Goal: Information Seeking & Learning: Understand process/instructions

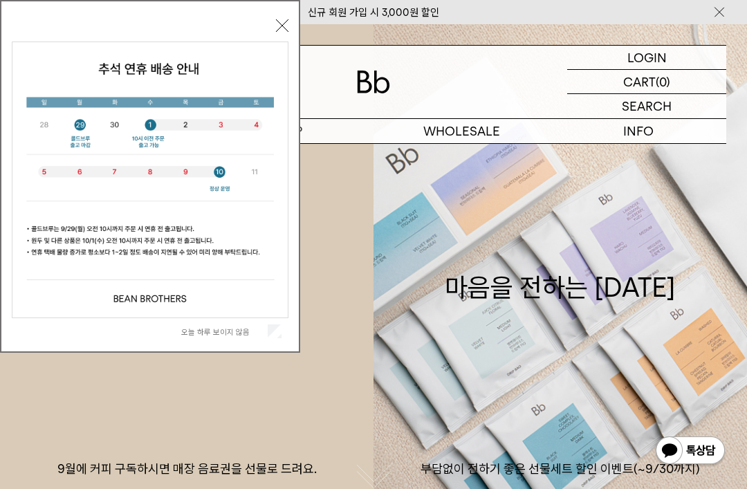
click at [277, 32] on button "닫기" at bounding box center [282, 25] width 12 height 12
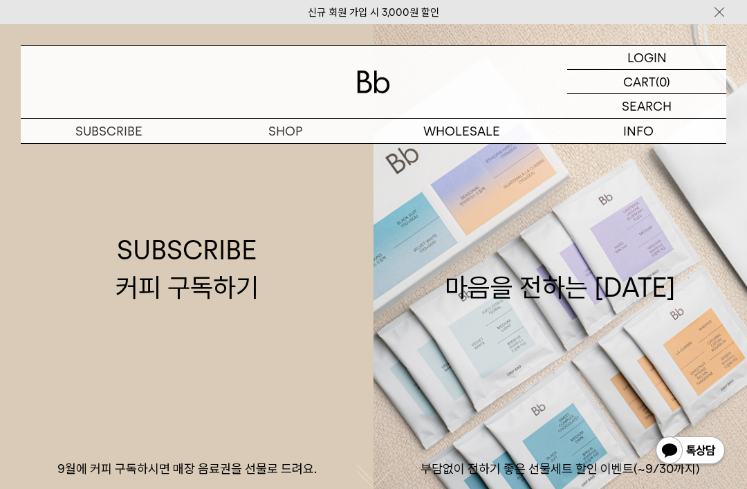
click at [716, 14] on img at bounding box center [719, 12] width 14 height 15
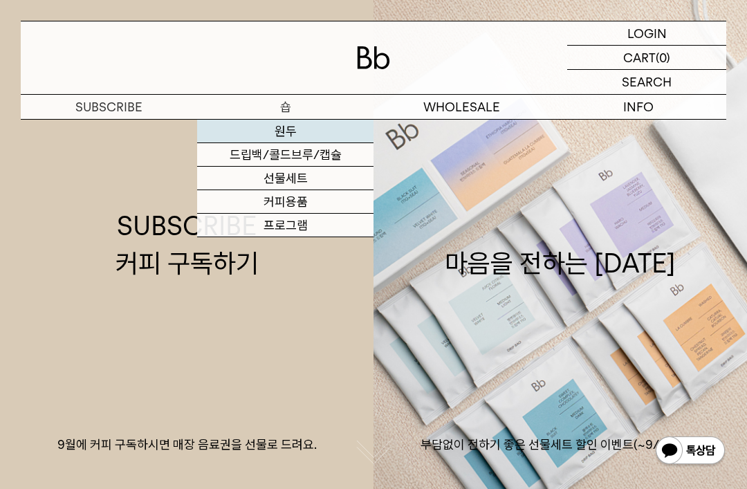
click at [288, 136] on link "원두" at bounding box center [285, 132] width 176 height 24
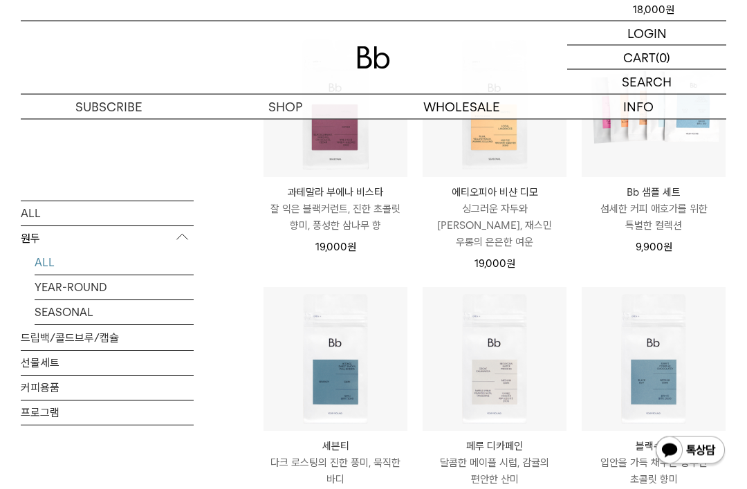
scroll to position [669, 0]
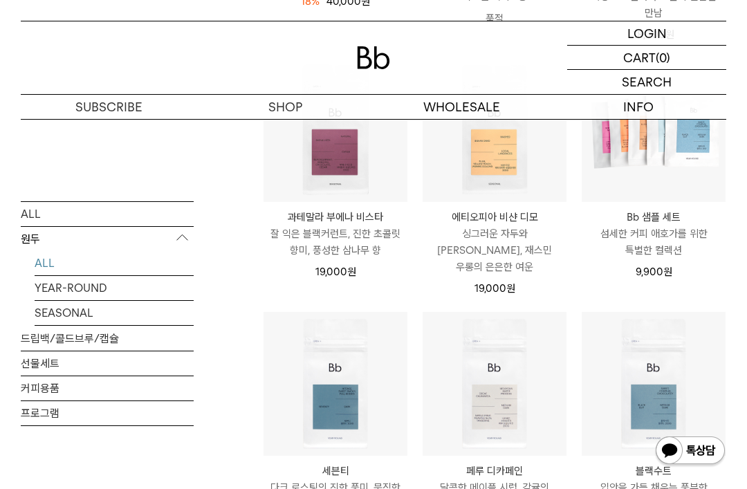
click at [477, 219] on p "에티오피아 비샨 디모" at bounding box center [495, 217] width 144 height 17
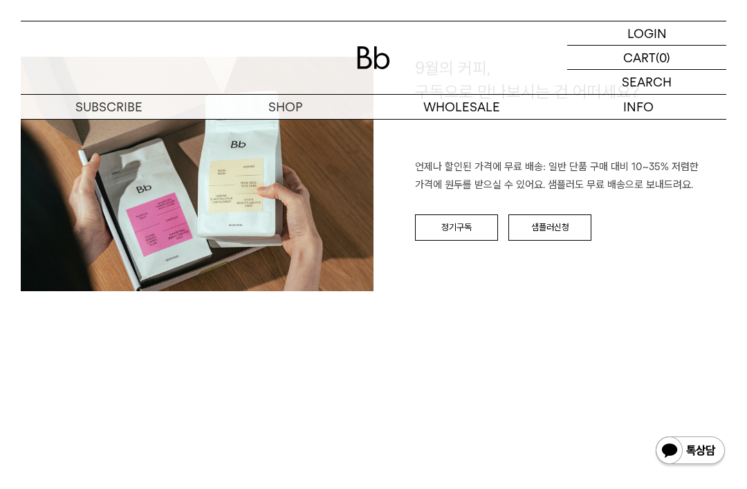
scroll to position [1914, 0]
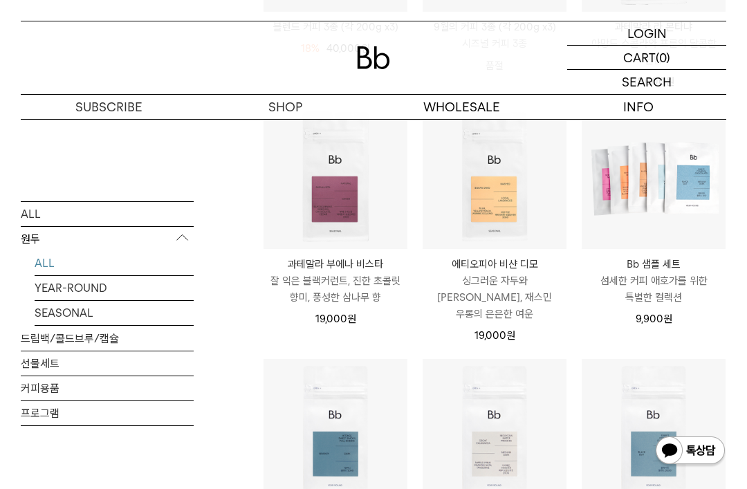
scroll to position [622, 0]
click at [72, 311] on link "SEASONAL" at bounding box center [114, 312] width 159 height 24
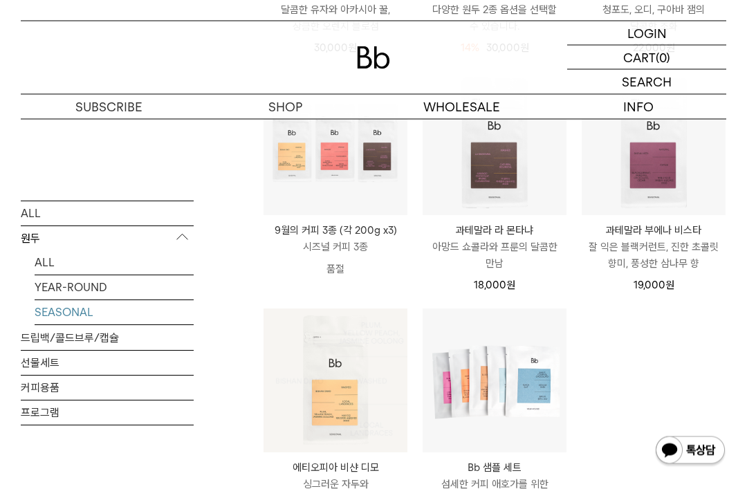
scroll to position [419, 0]
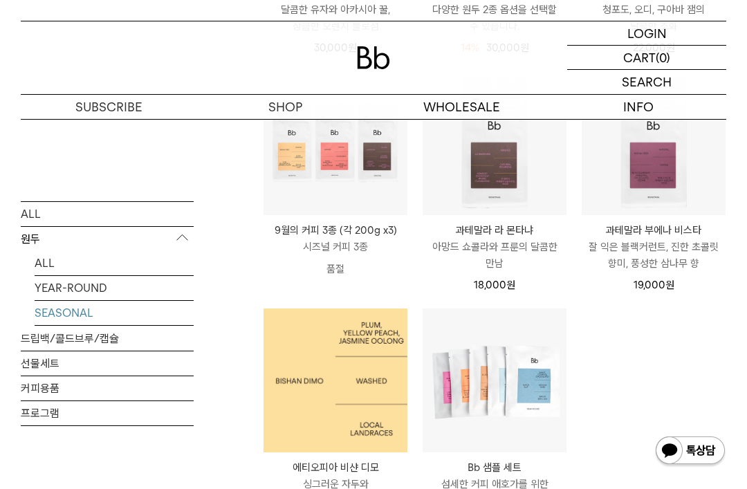
click at [295, 379] on img at bounding box center [335, 380] width 144 height 144
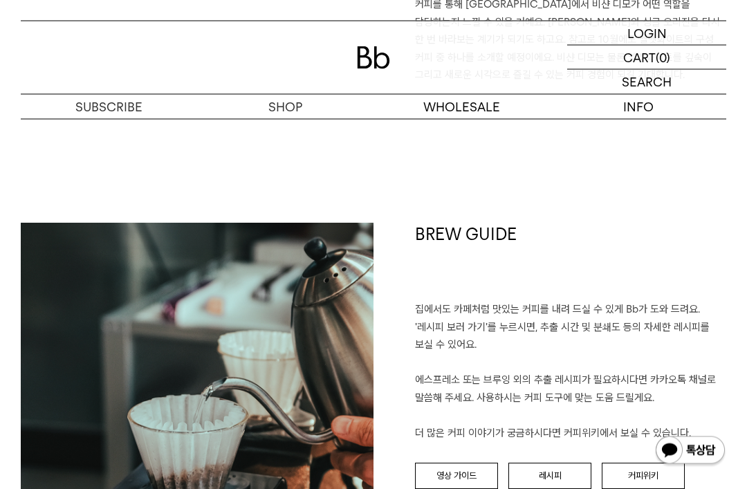
scroll to position [1223, 0]
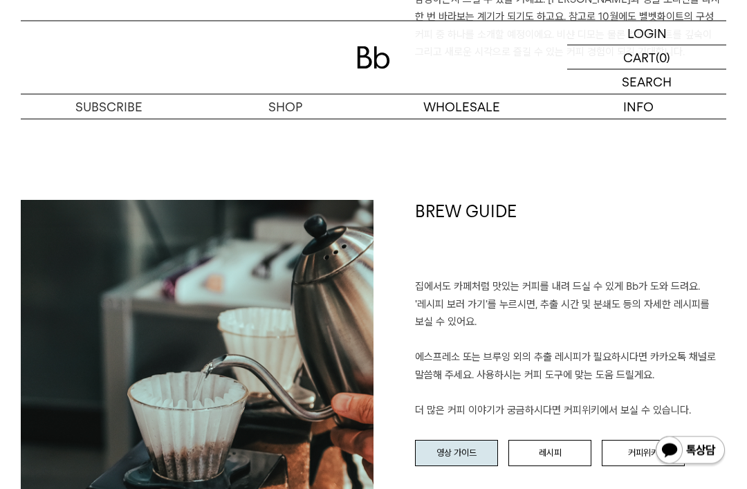
click at [470, 441] on link "영상 가이드" at bounding box center [456, 454] width 83 height 26
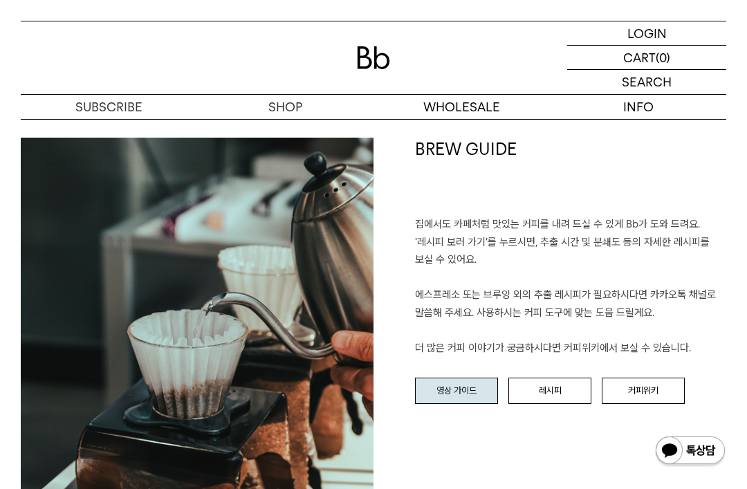
scroll to position [1285, 0]
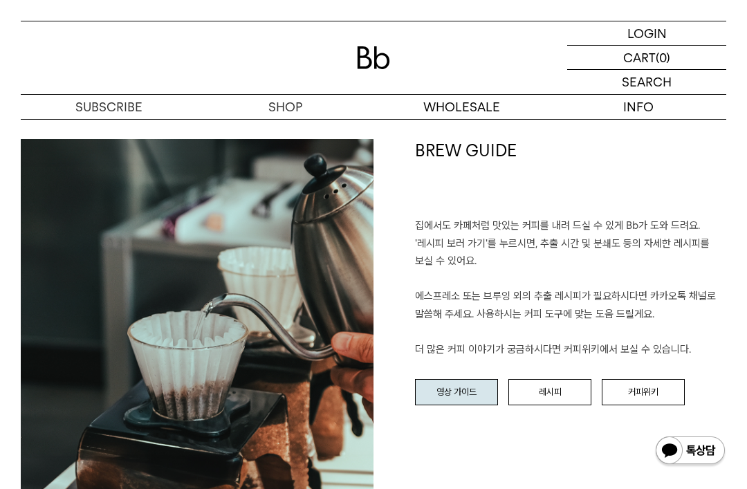
click at [556, 379] on link "레시피" at bounding box center [549, 392] width 83 height 26
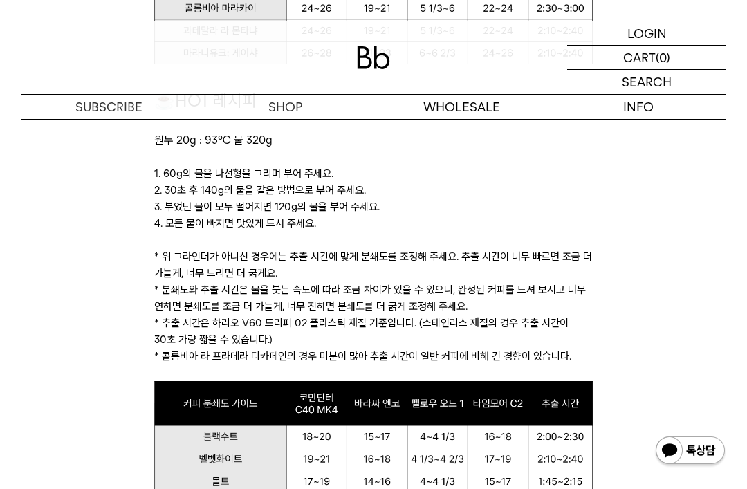
scroll to position [1144, 0]
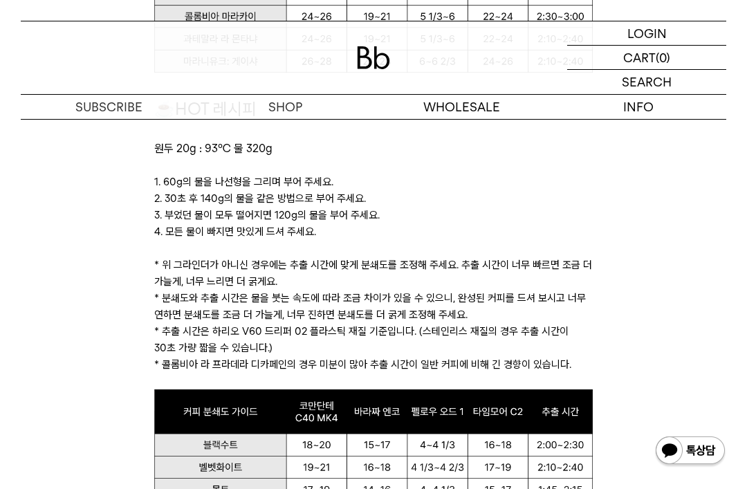
click at [156, 202] on p "2. 30초 후 140g의 물을 같은 방법으로 부어 주세요." at bounding box center [373, 198] width 438 height 17
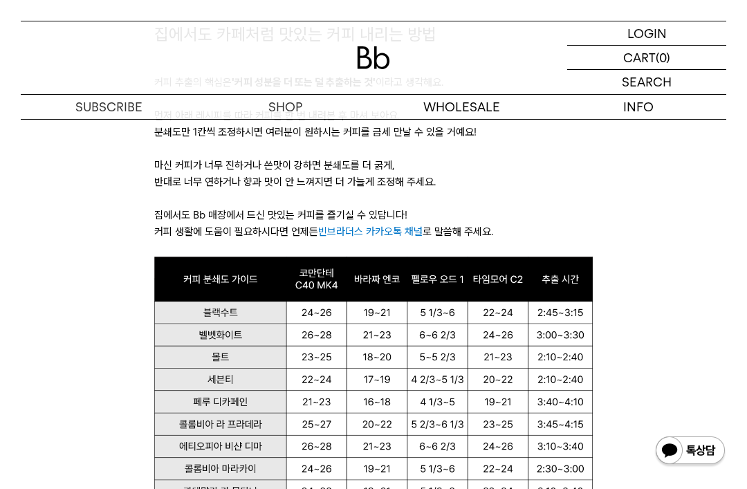
scroll to position [661, 0]
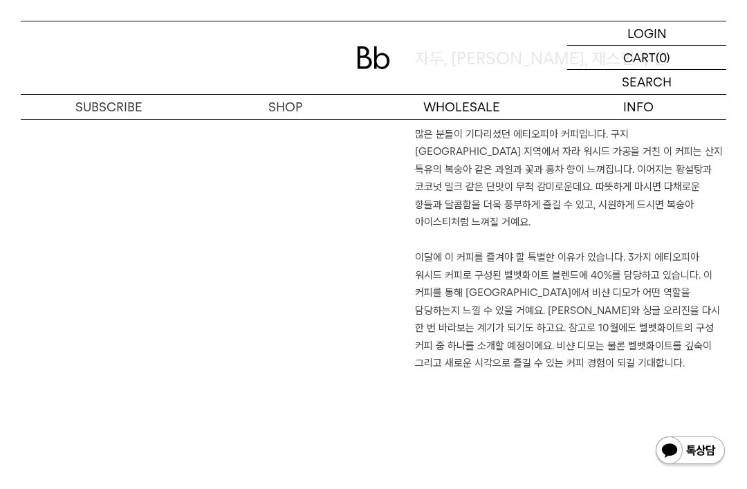
scroll to position [815, 0]
